Goal: Find specific page/section: Find specific page/section

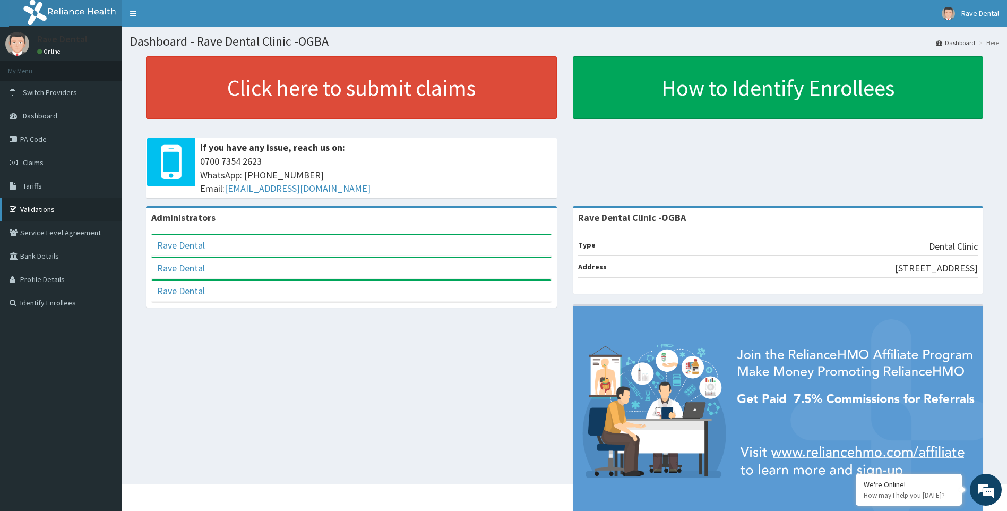
click at [39, 208] on link "Validations" at bounding box center [61, 209] width 122 height 23
click at [47, 211] on link "Validations" at bounding box center [61, 209] width 122 height 23
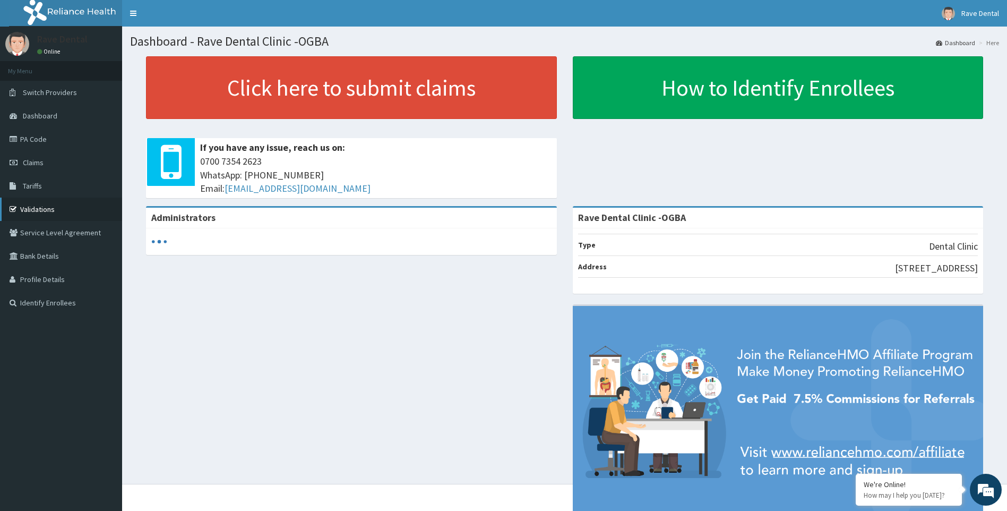
click at [31, 212] on link "Validations" at bounding box center [61, 209] width 122 height 23
click at [38, 212] on link "Validations" at bounding box center [61, 209] width 122 height 23
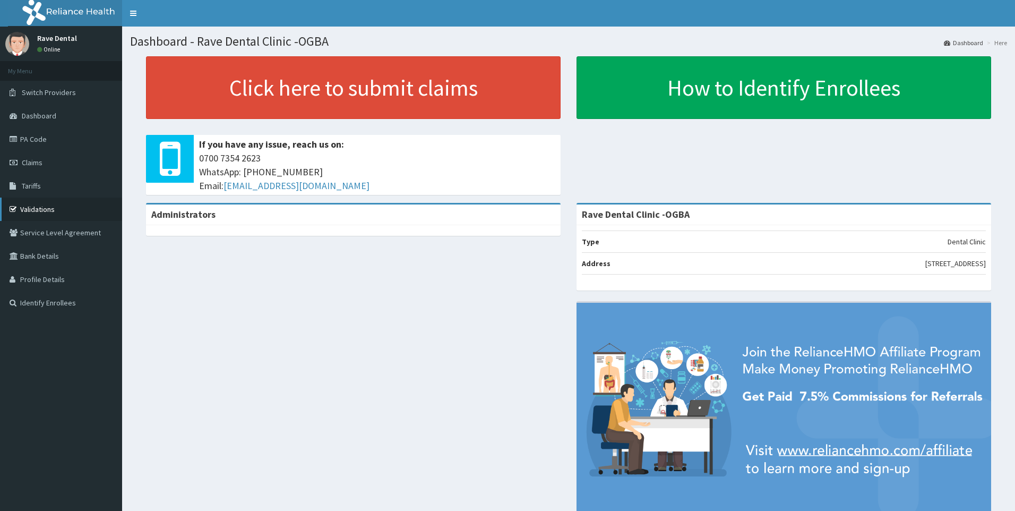
click at [44, 204] on link "Validations" at bounding box center [61, 209] width 122 height 23
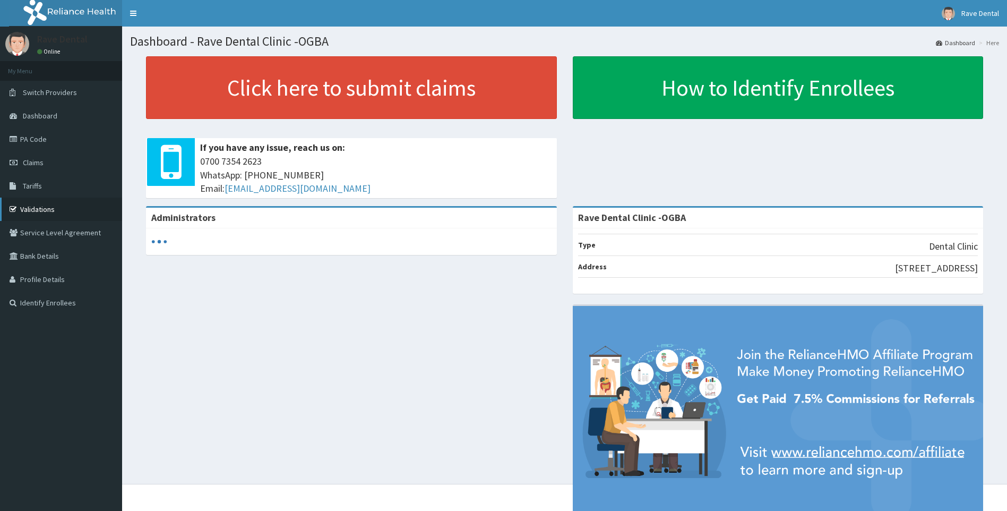
click at [33, 211] on link "Validations" at bounding box center [61, 209] width 122 height 23
